Goal: Find specific page/section: Find specific page/section

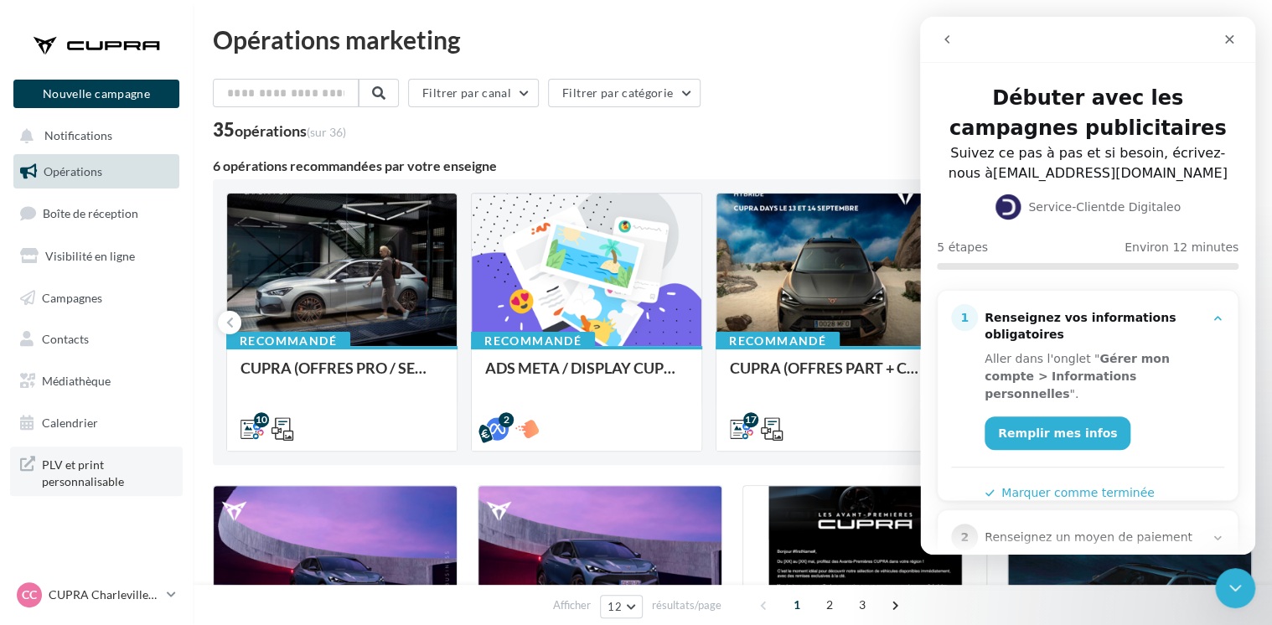
click at [105, 458] on span "PLV et print personnalisable" at bounding box center [107, 471] width 131 height 36
click at [1224, 39] on icon "Fermer" at bounding box center [1229, 39] width 13 height 13
